Goal: Contribute content

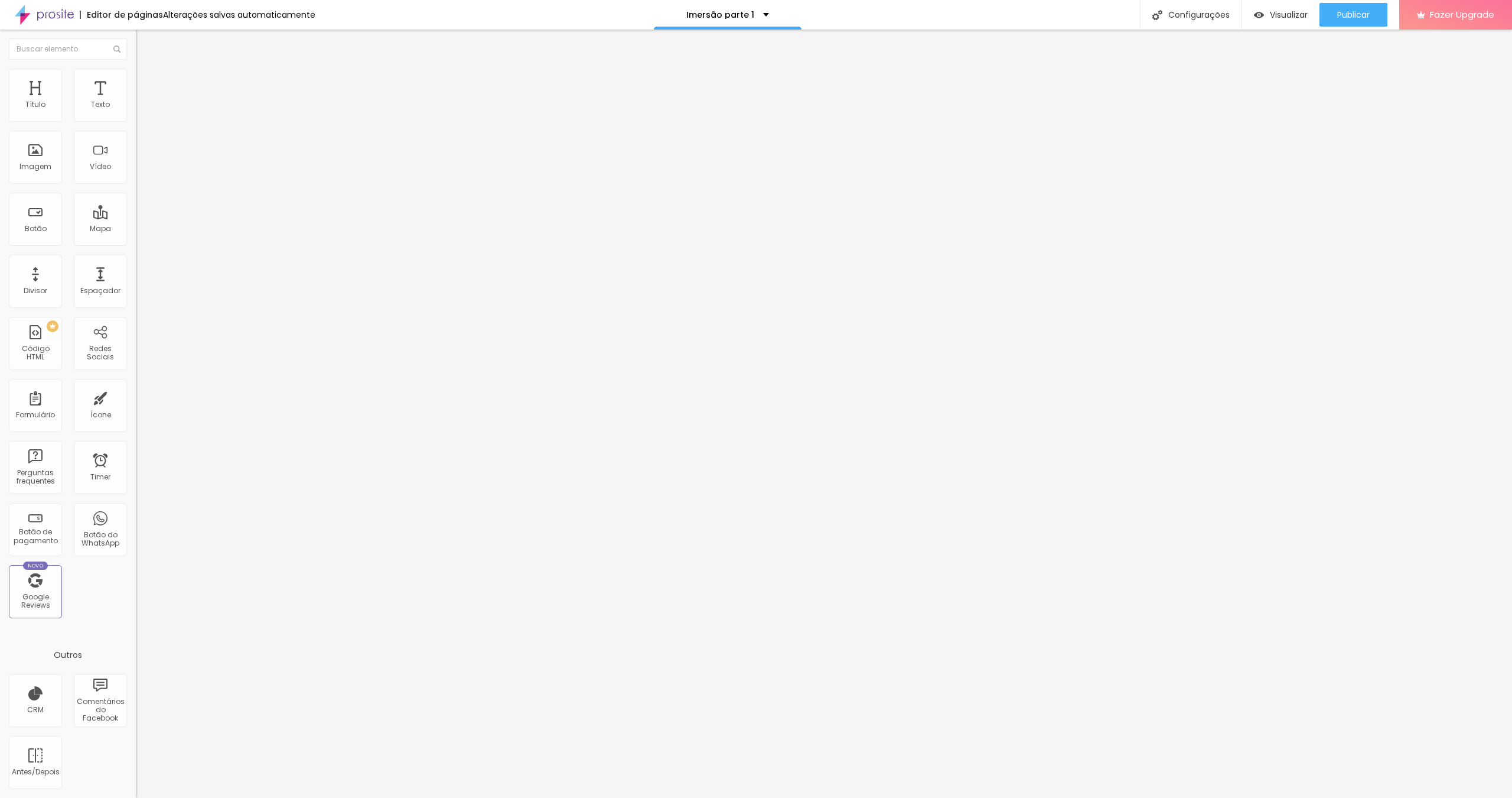
click at [136, 111] on input "[URL][DOMAIN_NAME]" at bounding box center [206, 105] width 141 height 12
drag, startPoint x: 120, startPoint y: 134, endPoint x: 45, endPoint y: 129, distance: 75.2
click at [136, 111] on input "[URL][DOMAIN_NAME]" at bounding box center [206, 105] width 141 height 12
type input "[URL]"
click at [136, 127] on div "URL do vídeo [URL] Alinhamento Proporção 16:9 Wide Ultrawide 21:9 Wide 16:9 Sta…" at bounding box center [203, 160] width 136 height 137
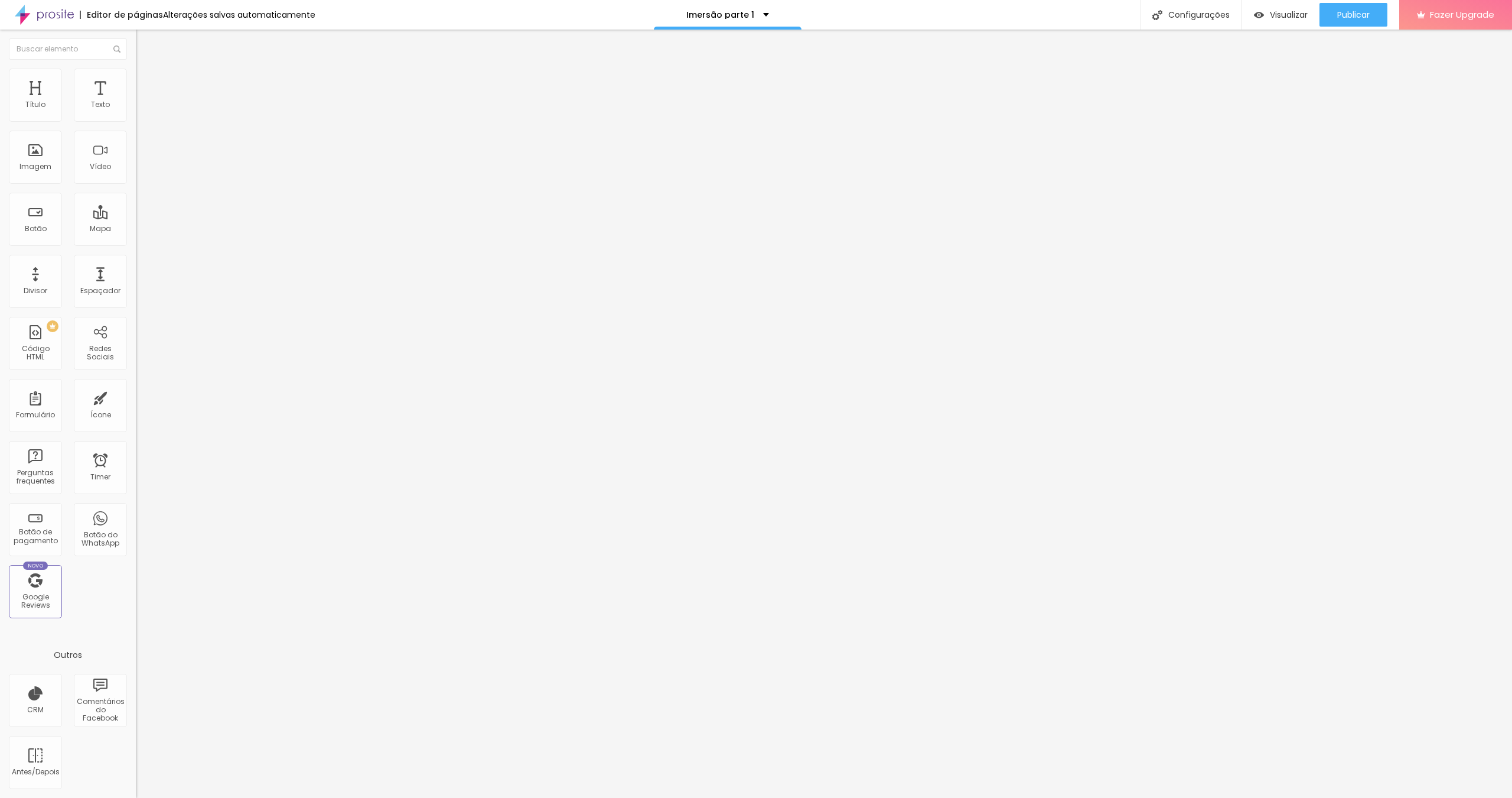
paste input "[URL][DOMAIN_NAME]"
type input "[URL][DOMAIN_NAME]"
click at [1345, 15] on span "Publicar" at bounding box center [1353, 14] width 32 height 10
click at [136, 75] on img at bounding box center [141, 74] width 10 height 10
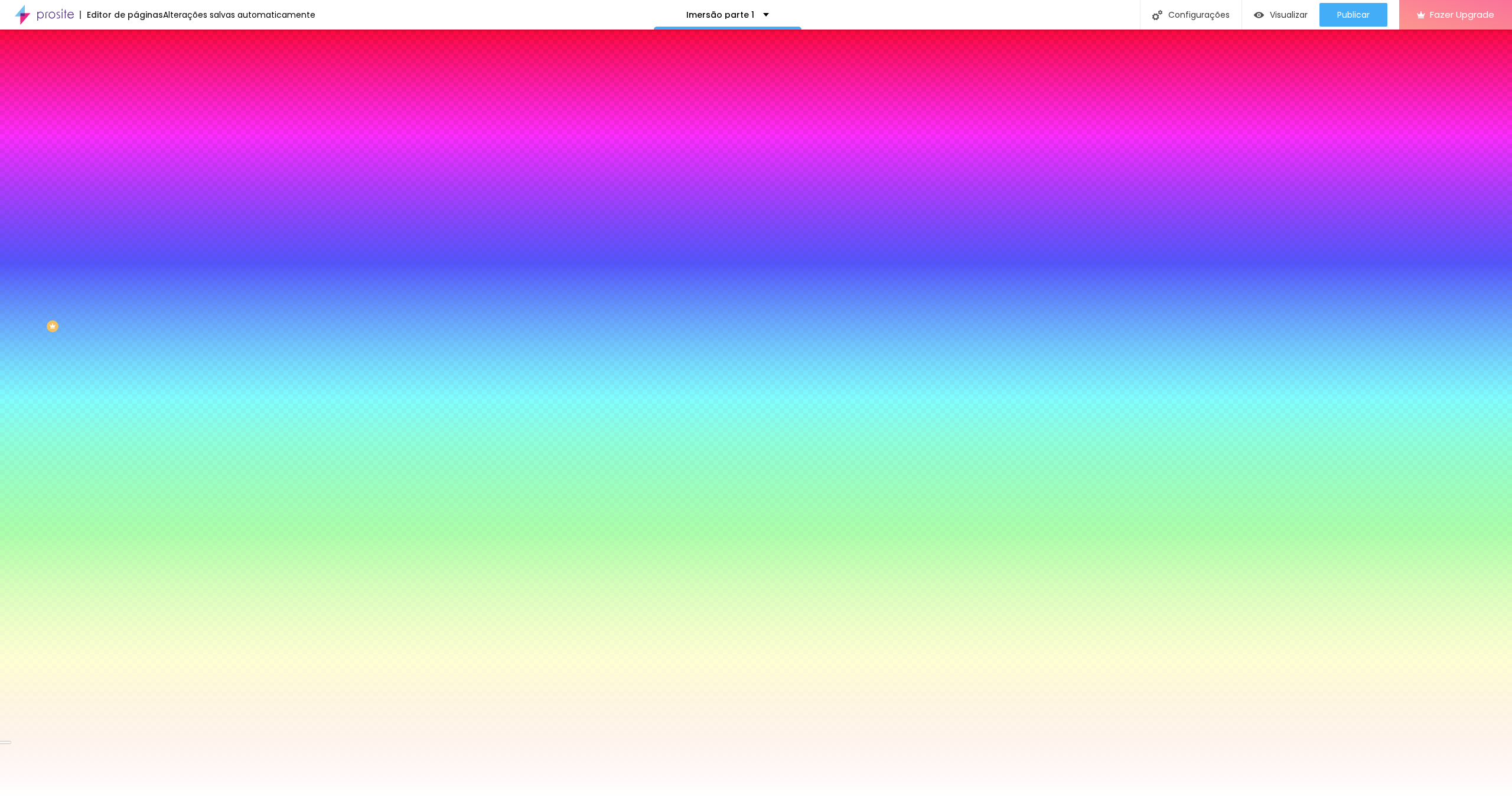
click at [136, 161] on div at bounding box center [203, 161] width 136 height 0
click at [74, 272] on div at bounding box center [756, 399] width 1512 height 798
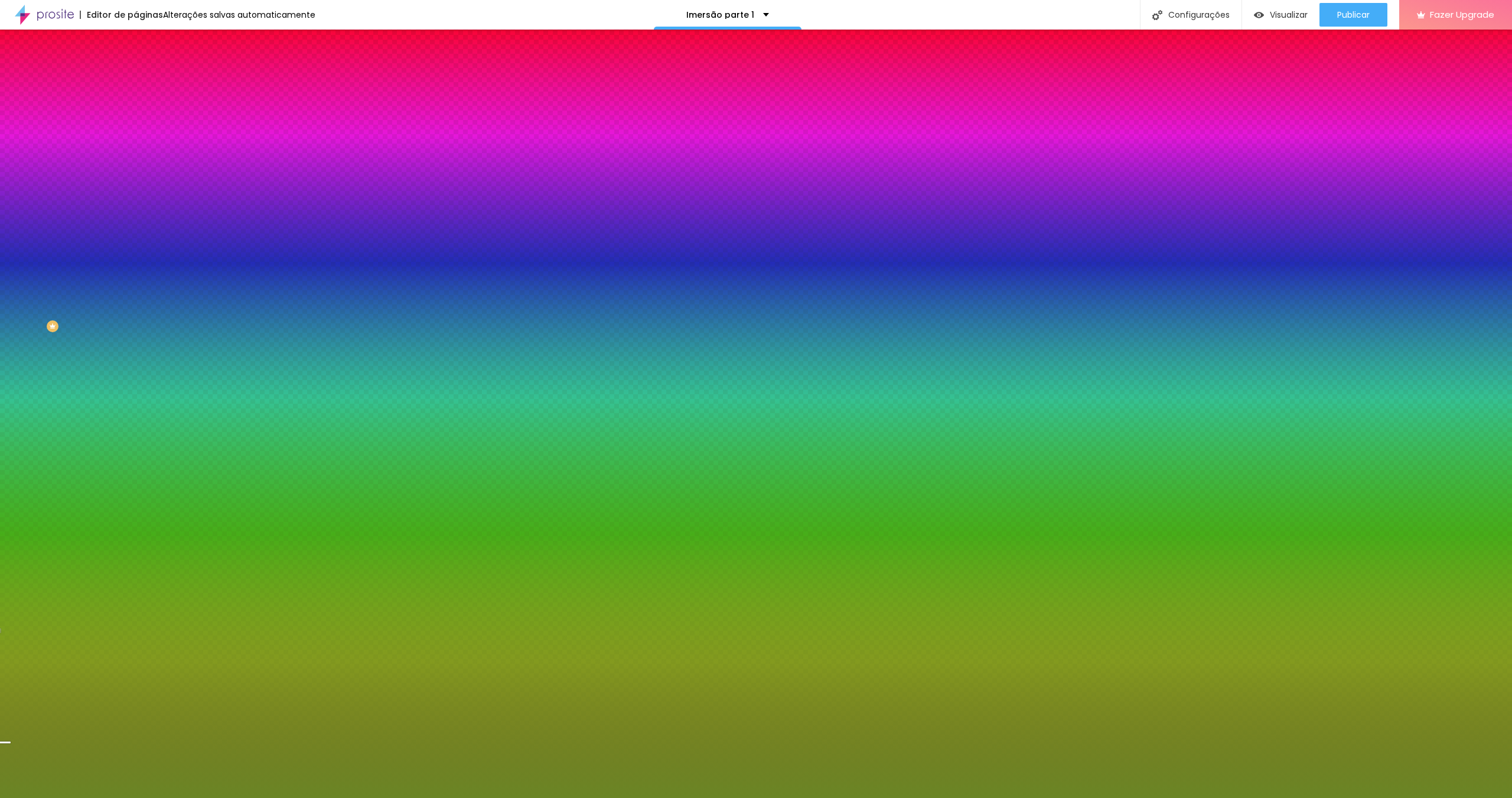
drag, startPoint x: 104, startPoint y: 273, endPoint x: 108, endPoint y: 299, distance: 26.3
click at [108, 299] on div at bounding box center [756, 399] width 1512 height 798
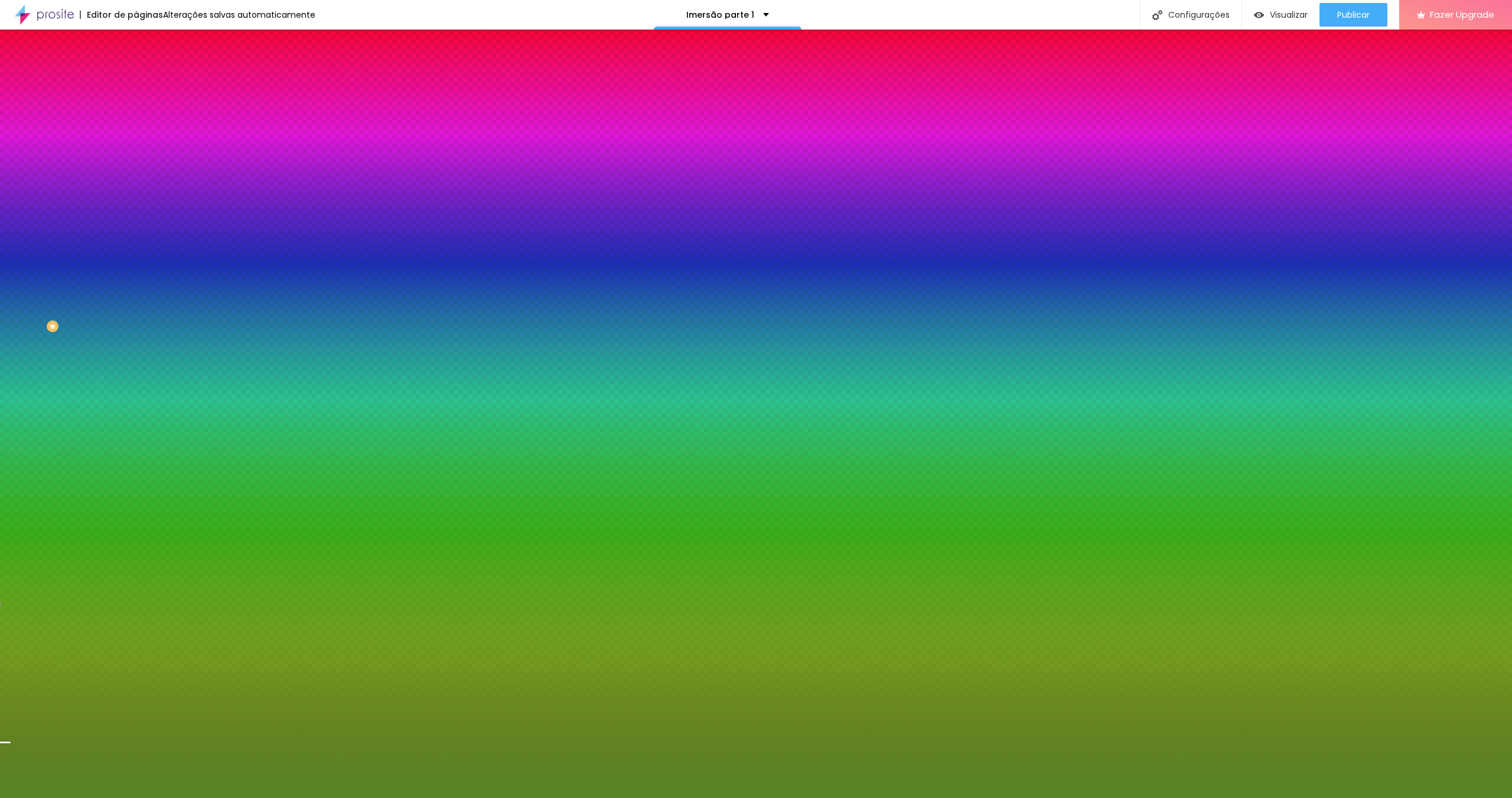
drag, startPoint x: 103, startPoint y: 304, endPoint x: 106, endPoint y: 296, distance: 8.5
click at [106, 296] on div at bounding box center [756, 399] width 1512 height 798
drag, startPoint x: 119, startPoint y: 311, endPoint x: 108, endPoint y: 288, distance: 25.5
click at [10, 549] on div at bounding box center [5, 550] width 12 height 2
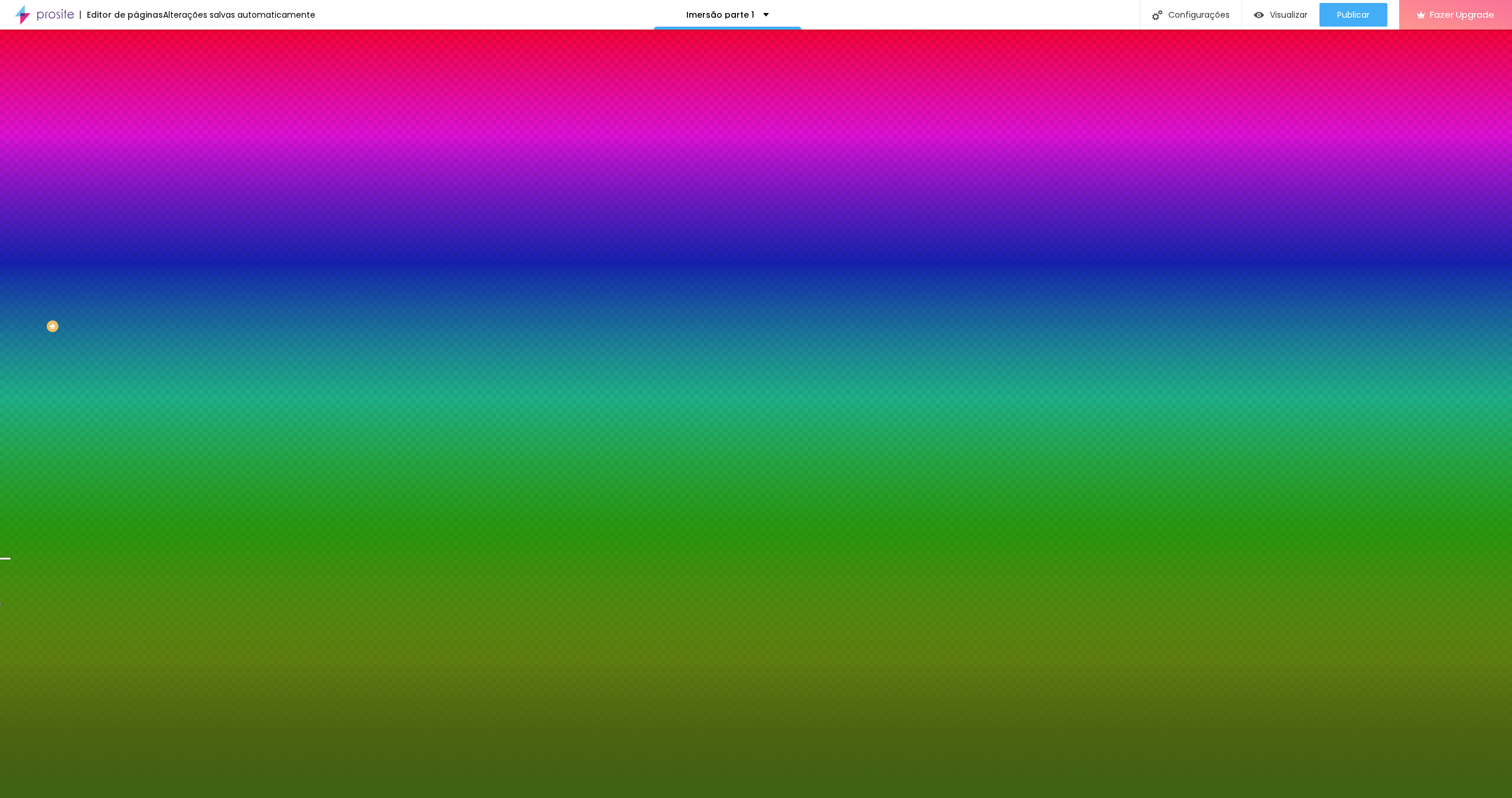
drag, startPoint x: 76, startPoint y: 273, endPoint x: 83, endPoint y: 285, distance: 13.9
click at [83, 285] on div at bounding box center [756, 399] width 1512 height 798
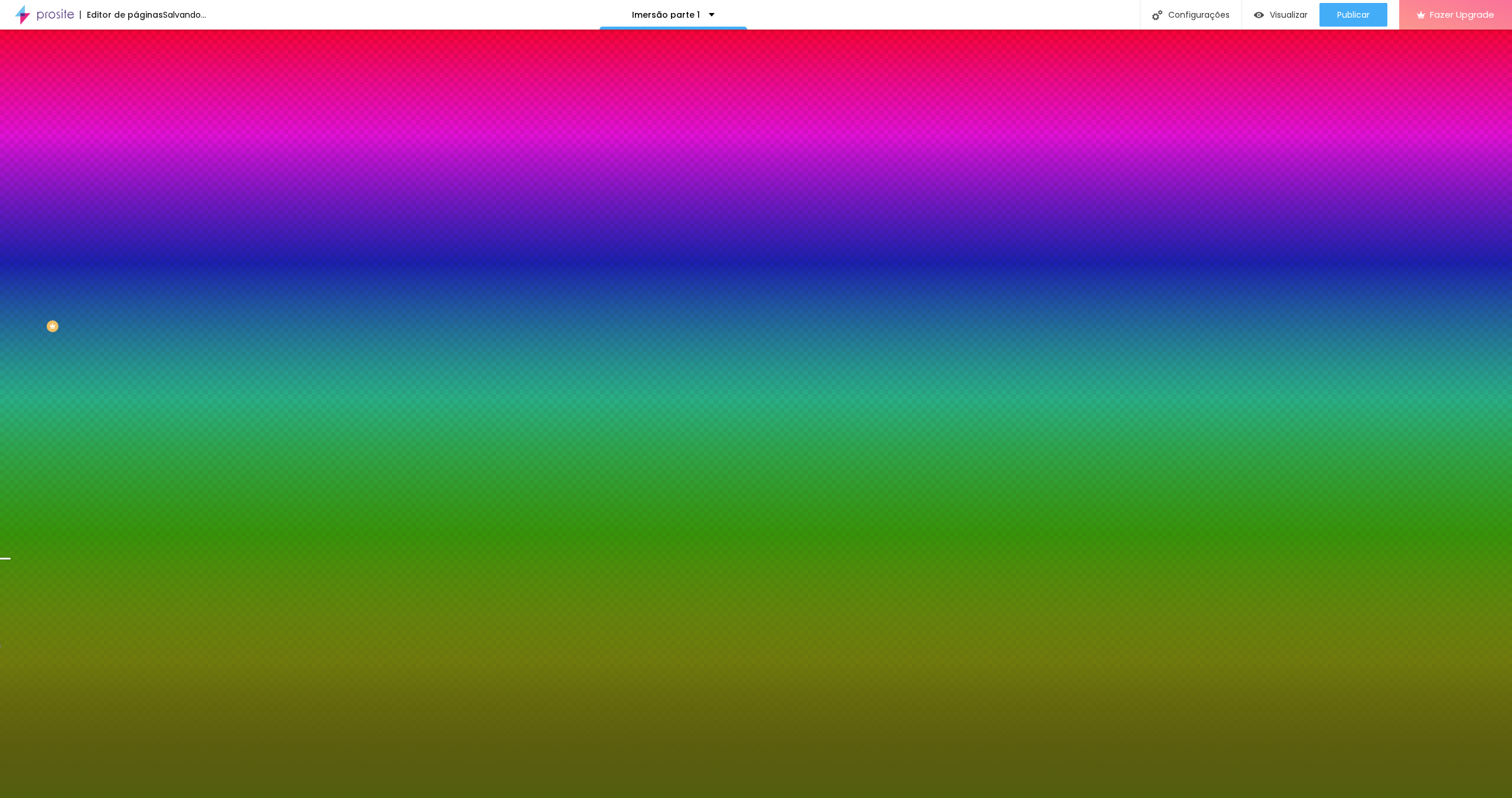
drag, startPoint x: 99, startPoint y: 299, endPoint x: 106, endPoint y: 301, distance: 7.3
click at [106, 301] on div at bounding box center [756, 399] width 1512 height 798
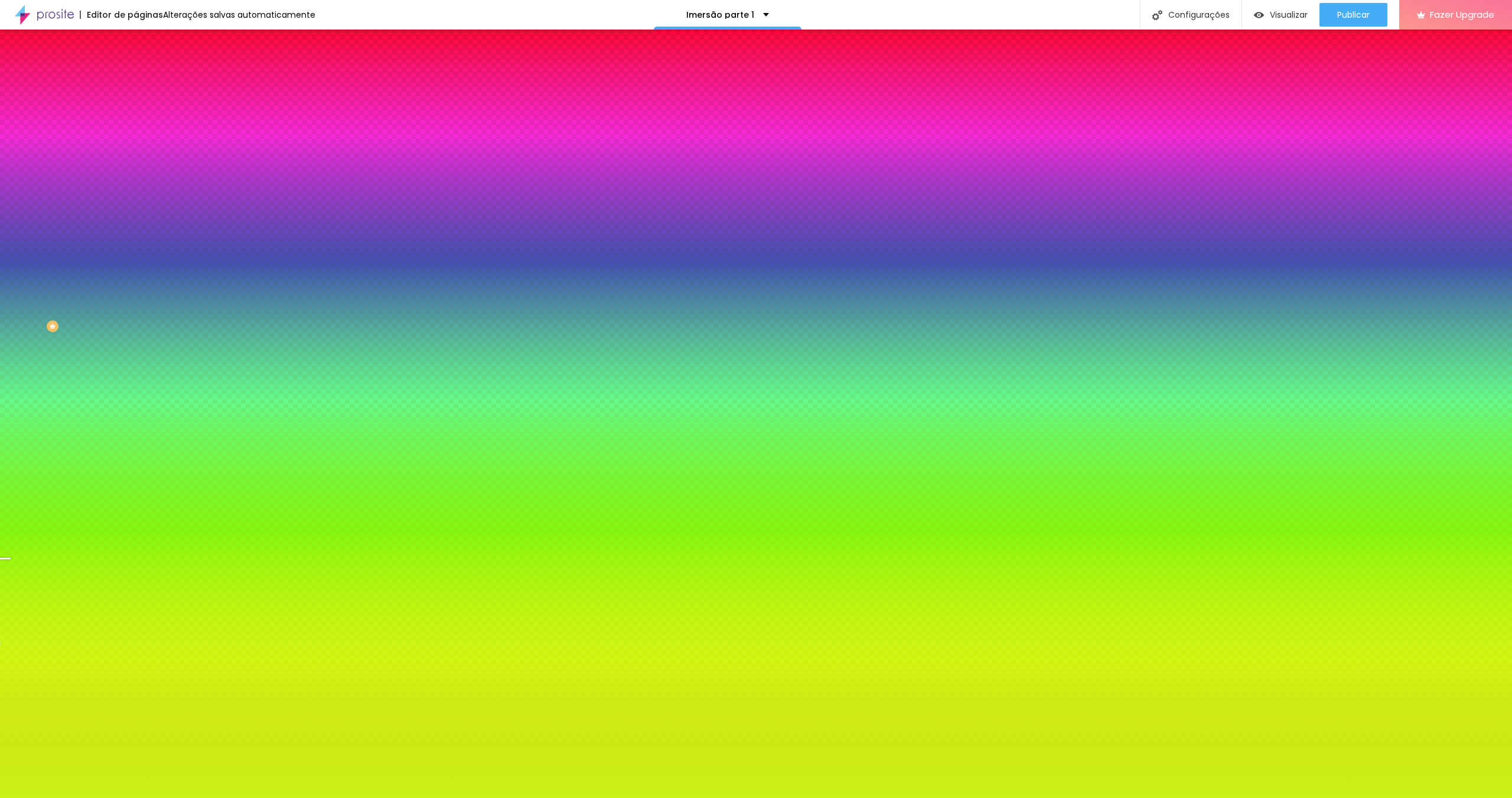
drag, startPoint x: 83, startPoint y: 286, endPoint x: 128, endPoint y: 314, distance: 53.0
click at [1375, 40] on div at bounding box center [1376, 39] width 3 height 3
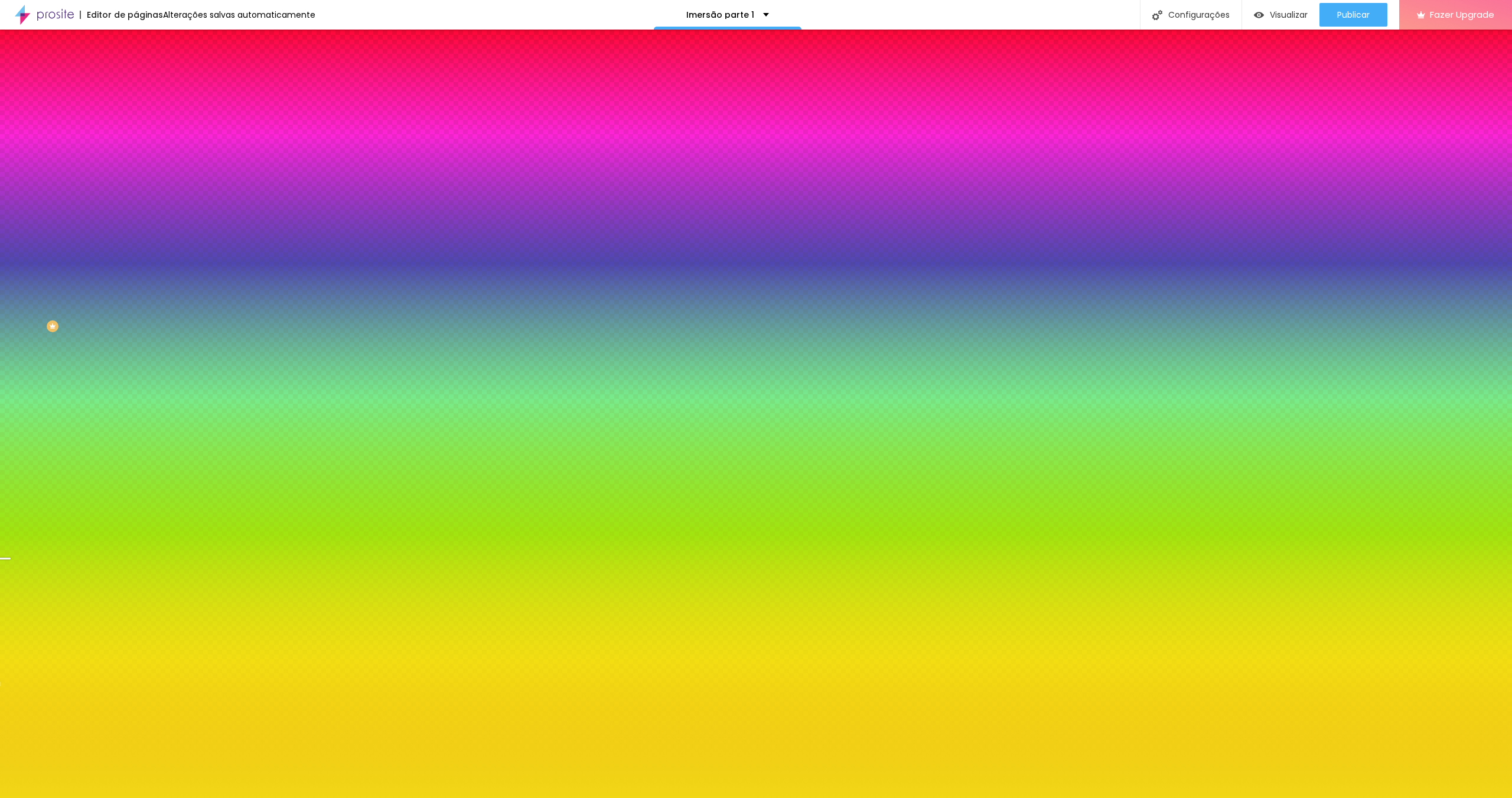
type input "#F1E816"
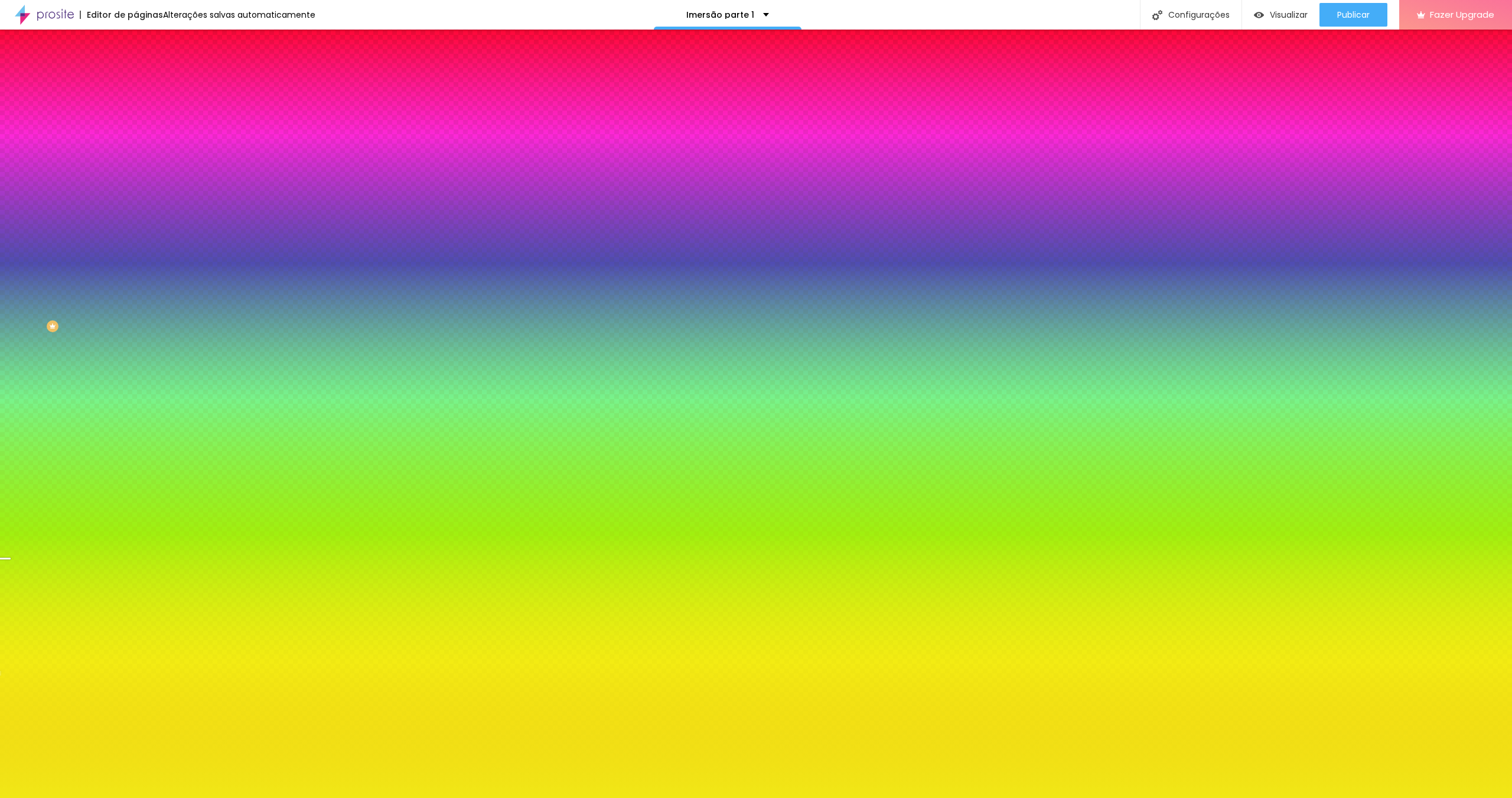
click at [102, 304] on div at bounding box center [756, 399] width 1512 height 798
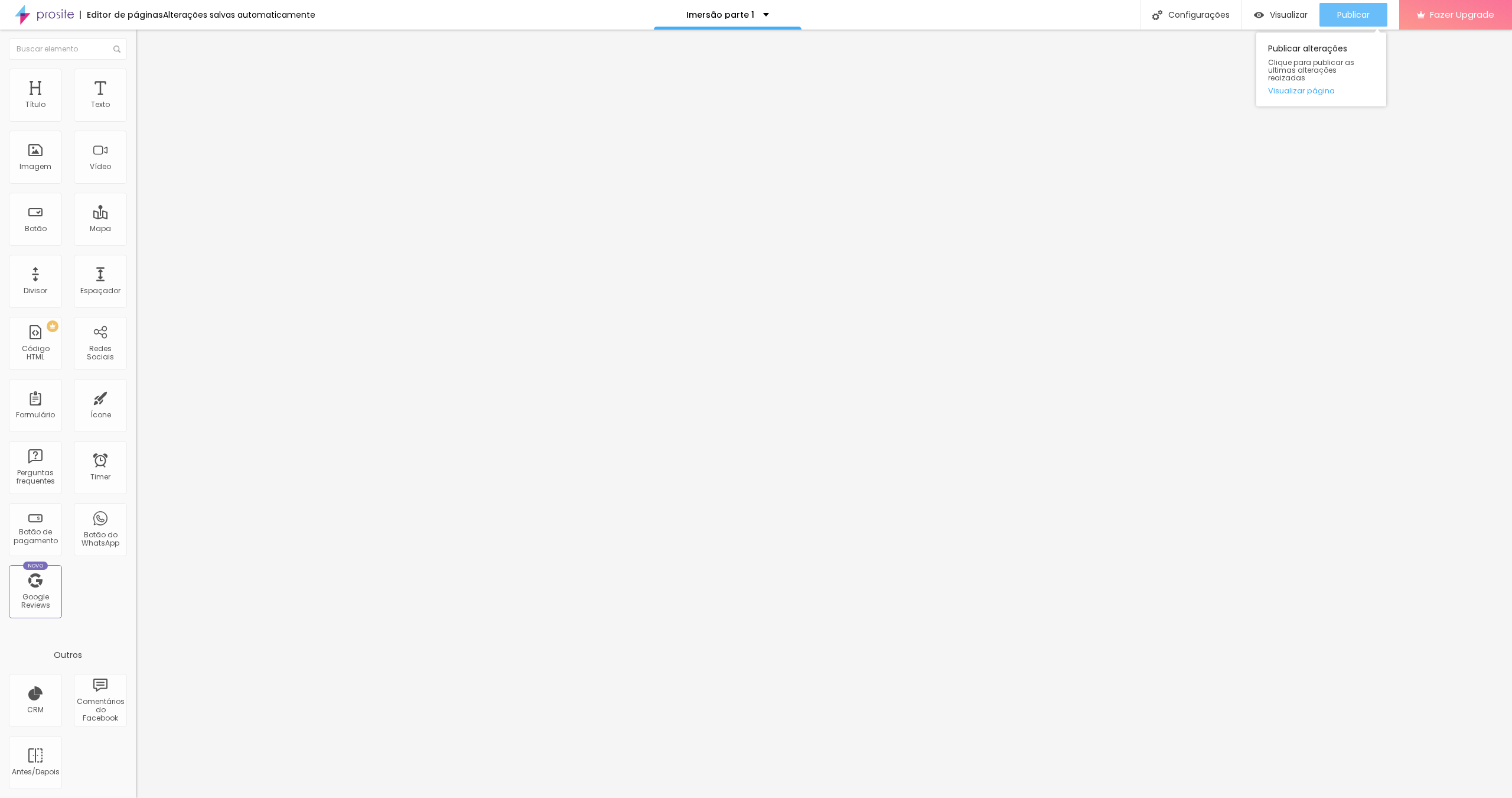
click at [1335, 14] on button "Publicar" at bounding box center [1353, 15] width 68 height 23
click at [1337, 13] on span "Publicar" at bounding box center [1353, 14] width 32 height 10
